Goal: Find specific page/section: Find specific page/section

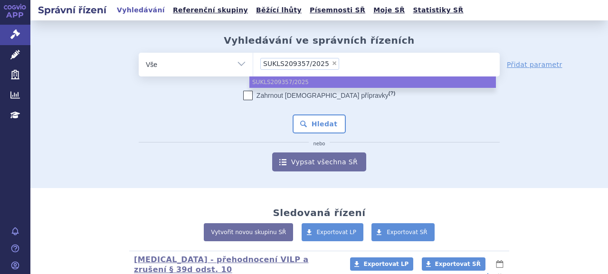
click at [334, 62] on ul "× SUKLS209357/2025" at bounding box center [376, 63] width 246 height 21
click at [253, 62] on select "SUKLS209357/2025" at bounding box center [253, 64] width 0 height 24
paste input "SUKLS209357/2025"
type input "SUKLS209357/2025"
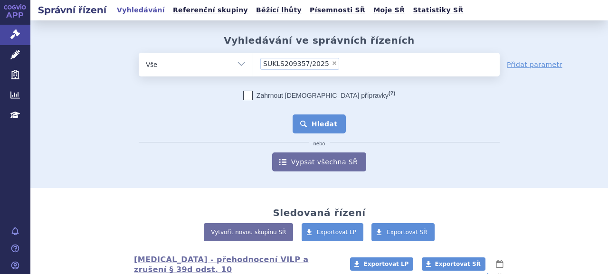
click at [321, 119] on button "Hledat" at bounding box center [319, 123] width 54 height 19
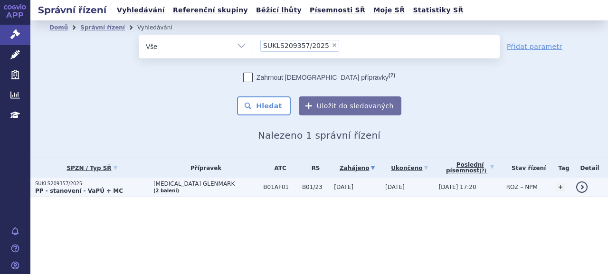
click at [73, 182] on p "SUKLS209357/2025" at bounding box center [91, 183] width 113 height 7
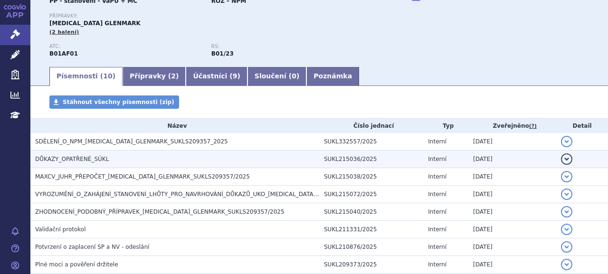
scroll to position [142, 0]
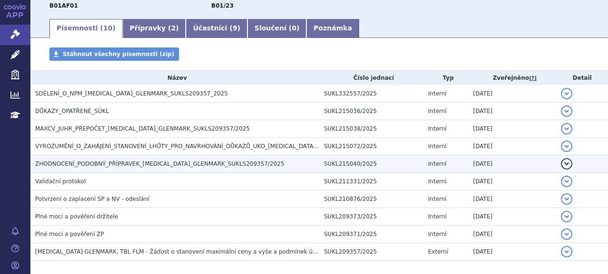
click at [212, 166] on span "ZHODNOCENÍ_PODOBNÝ_PŘÍPRAVEK_[MEDICAL_DATA]_GLENMARK_SUKLS209357/2025" at bounding box center [159, 163] width 249 height 7
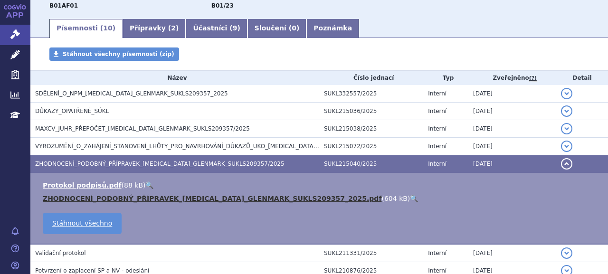
click at [205, 195] on link "ZHODNOCENÍ_PODOBNÝ_PŘÍPRAVEK_[MEDICAL_DATA]_GLENMARK_SUKLS209357_2025.pdf" at bounding box center [212, 199] width 339 height 8
